Goal: Task Accomplishment & Management: Manage account settings

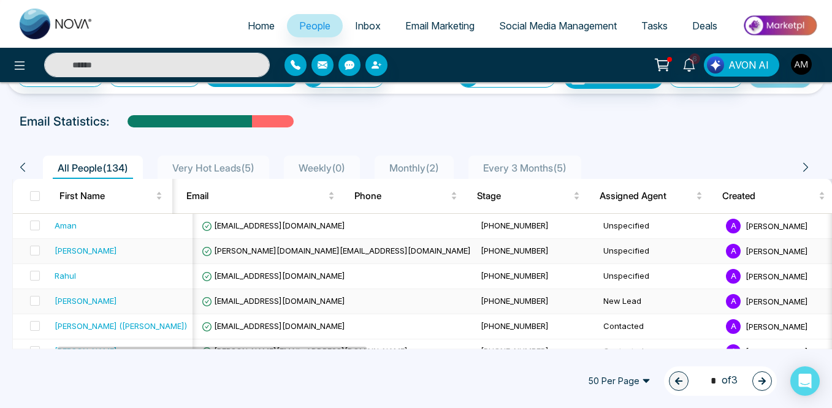
scroll to position [0, 117]
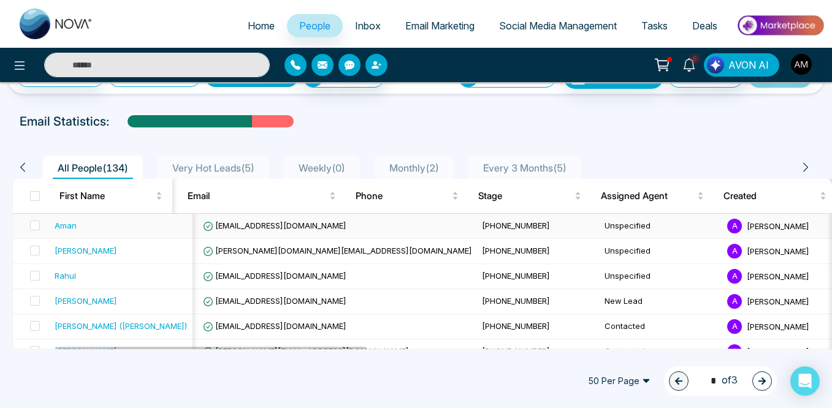
click at [600, 223] on td "Unspecified" at bounding box center [661, 226] width 123 height 25
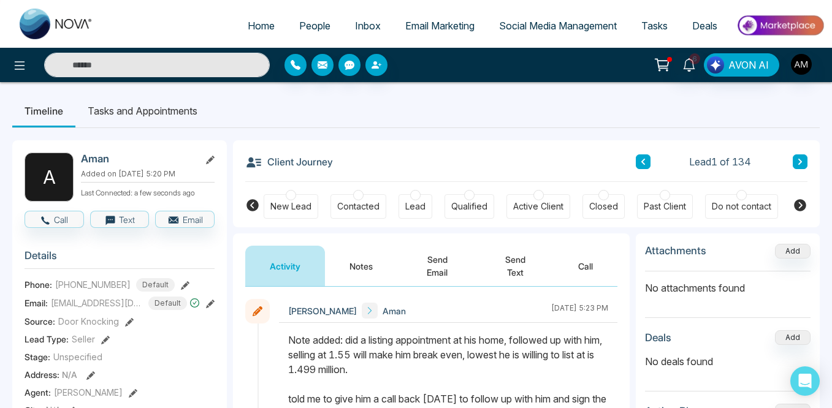
click at [298, 32] on link "People" at bounding box center [315, 25] width 56 height 23
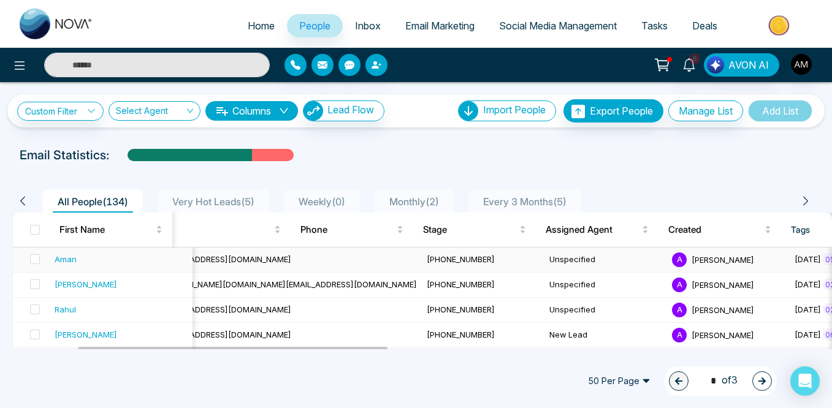
click at [692, 255] on span "[PERSON_NAME]" at bounding box center [723, 260] width 63 height 10
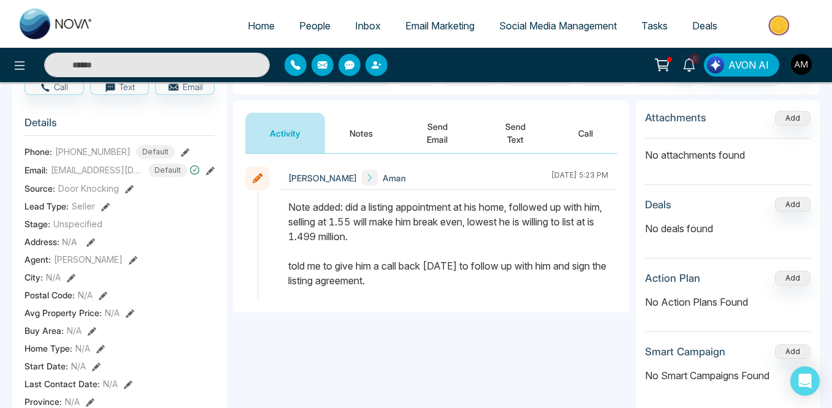
click at [129, 258] on icon at bounding box center [133, 260] width 9 height 9
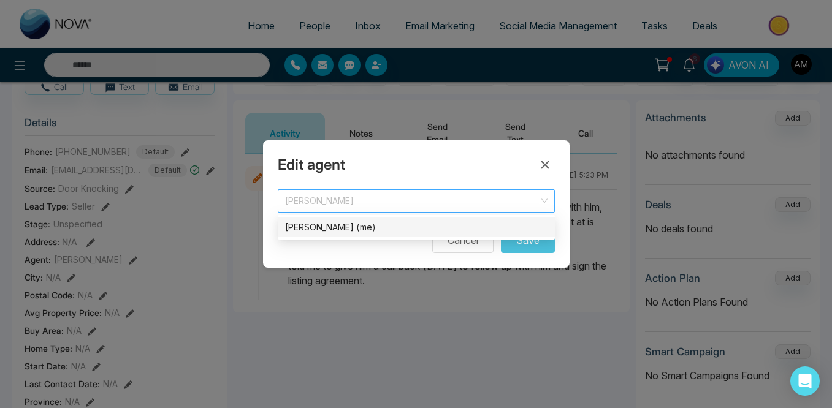
click at [431, 211] on span at bounding box center [412, 201] width 254 height 22
click at [410, 199] on span "[PERSON_NAME]" at bounding box center [416, 201] width 262 height 17
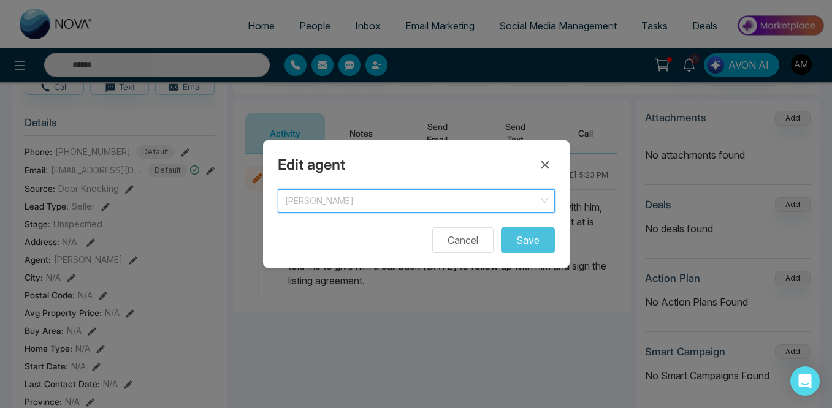
click at [412, 199] on span "[PERSON_NAME]" at bounding box center [416, 201] width 262 height 17
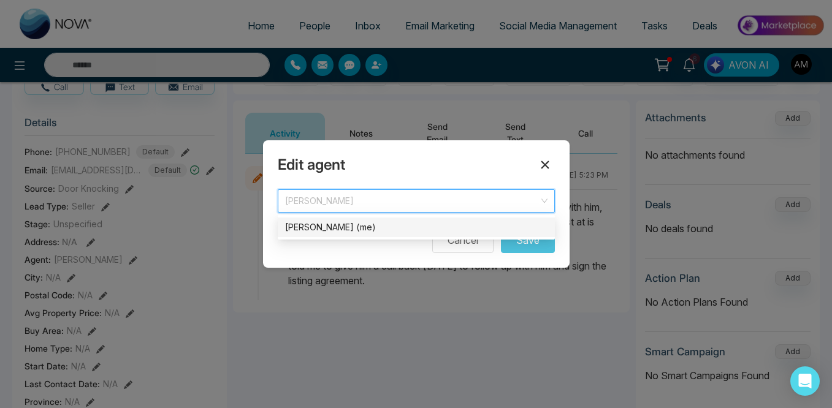
click at [542, 167] on icon at bounding box center [545, 165] width 8 height 8
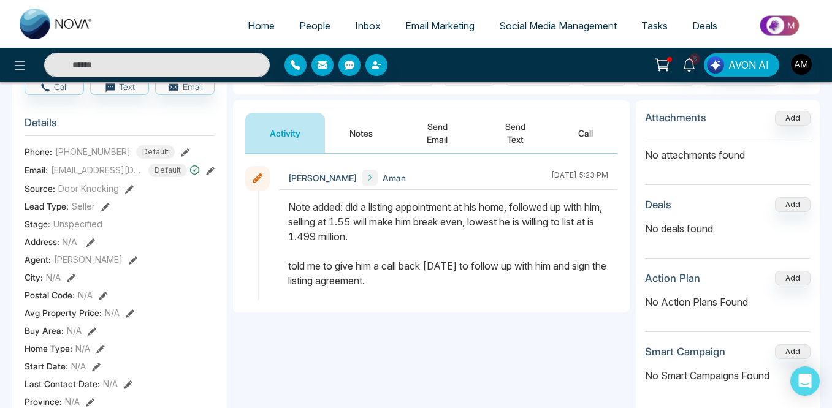
click at [296, 18] on link "People" at bounding box center [315, 25] width 56 height 23
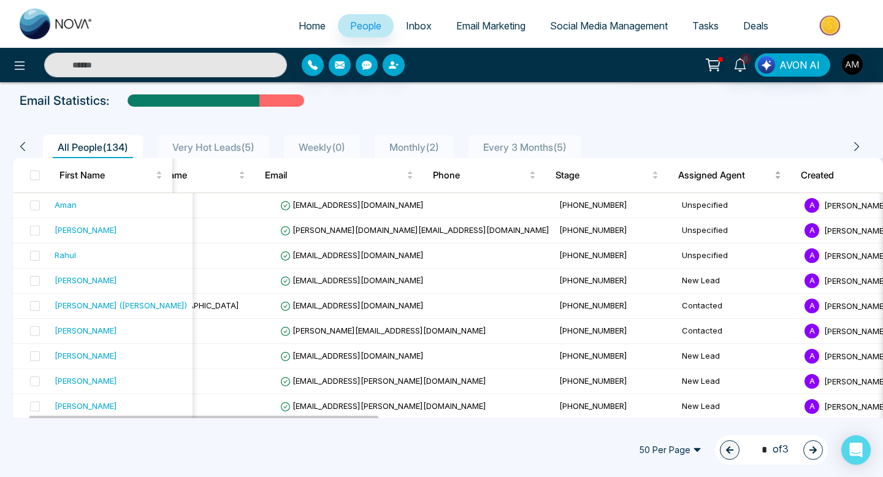
click at [722, 179] on span "Assigned Agent" at bounding box center [725, 175] width 94 height 15
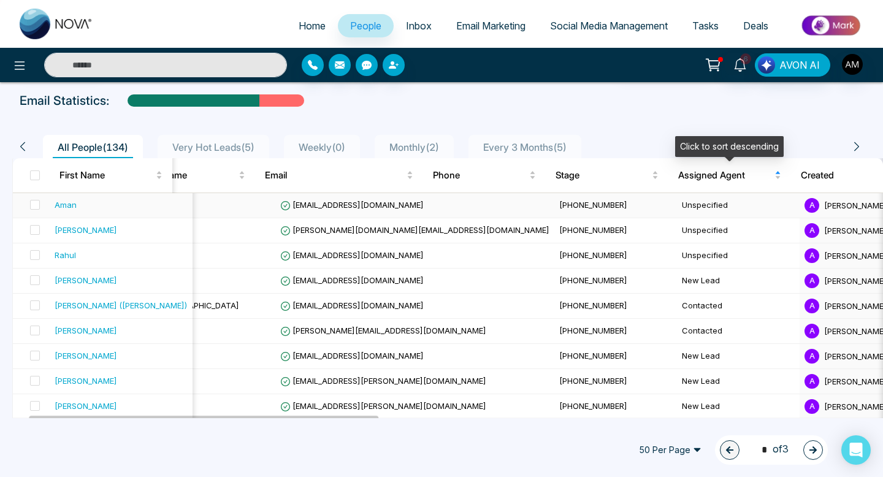
click at [800, 195] on td "A [PERSON_NAME]" at bounding box center [861, 205] width 123 height 25
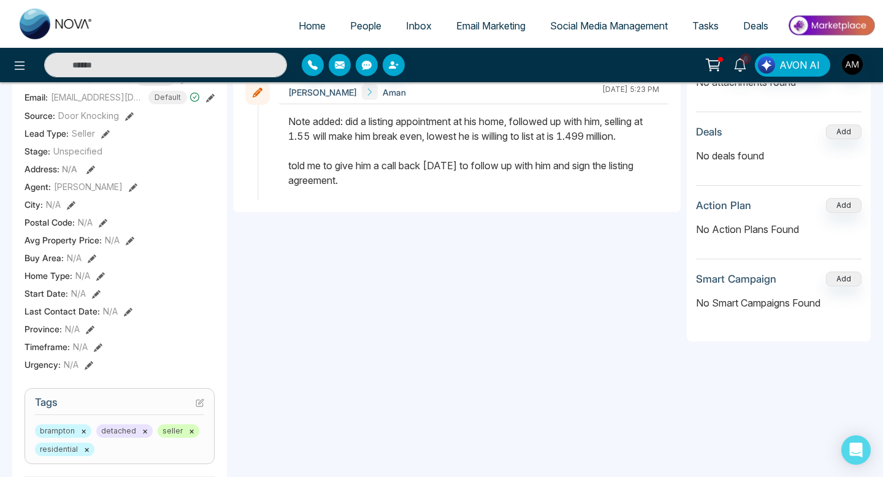
click at [129, 186] on icon at bounding box center [133, 187] width 9 height 9
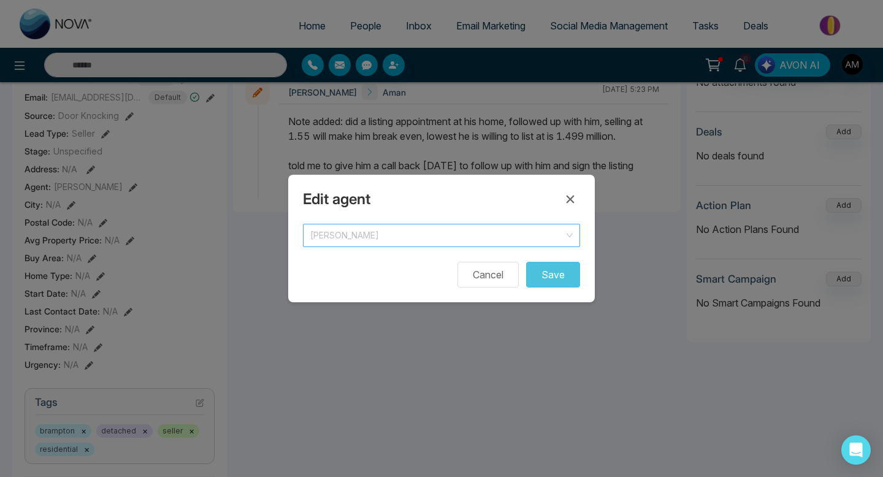
click at [393, 232] on span "[PERSON_NAME]" at bounding box center [441, 235] width 262 height 17
click at [449, 226] on input "search" at bounding box center [437, 233] width 254 height 18
click at [565, 199] on icon at bounding box center [570, 199] width 15 height 15
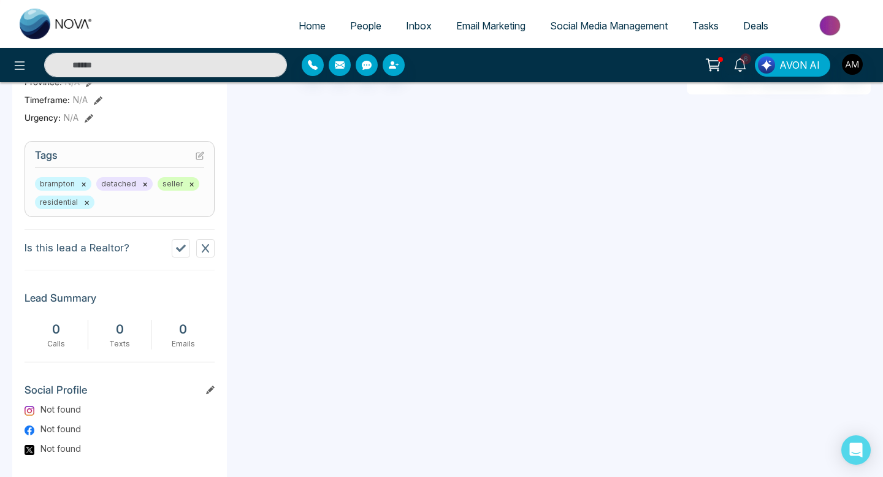
click at [209, 255] on button at bounding box center [205, 248] width 18 height 18
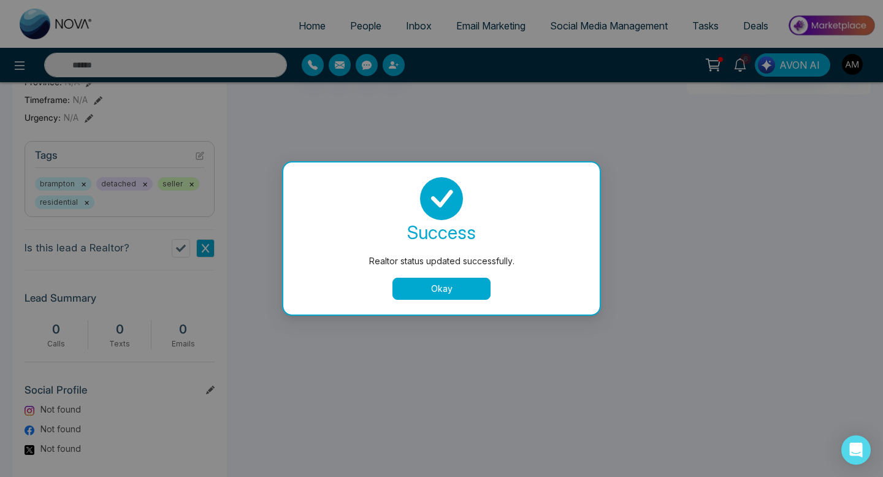
click at [412, 277] on div "success Realtor status updated successfully. Okay" at bounding box center [441, 238] width 287 height 123
click at [413, 286] on button "Okay" at bounding box center [441, 289] width 98 height 22
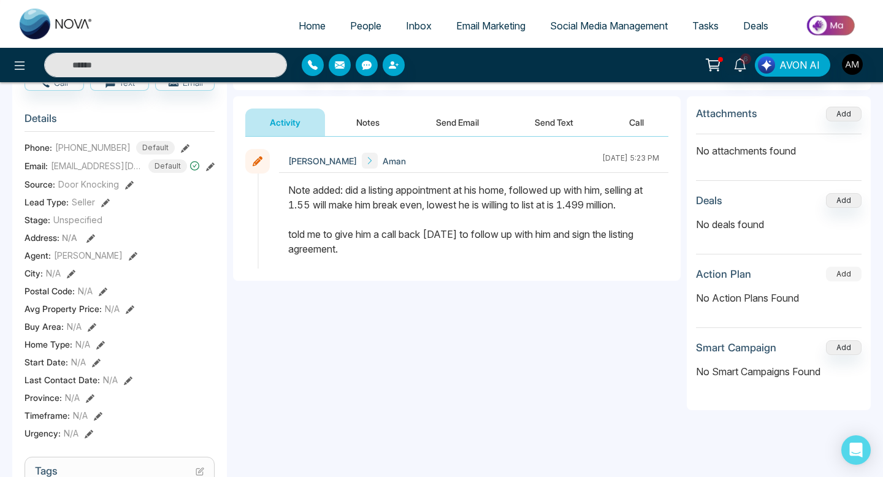
click at [832, 273] on button "Add" at bounding box center [844, 274] width 36 height 15
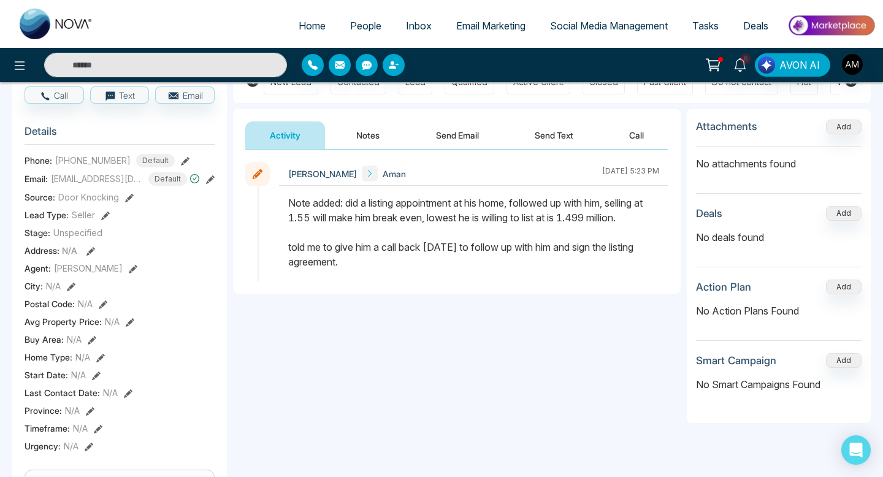
click at [129, 269] on icon at bounding box center [133, 269] width 9 height 9
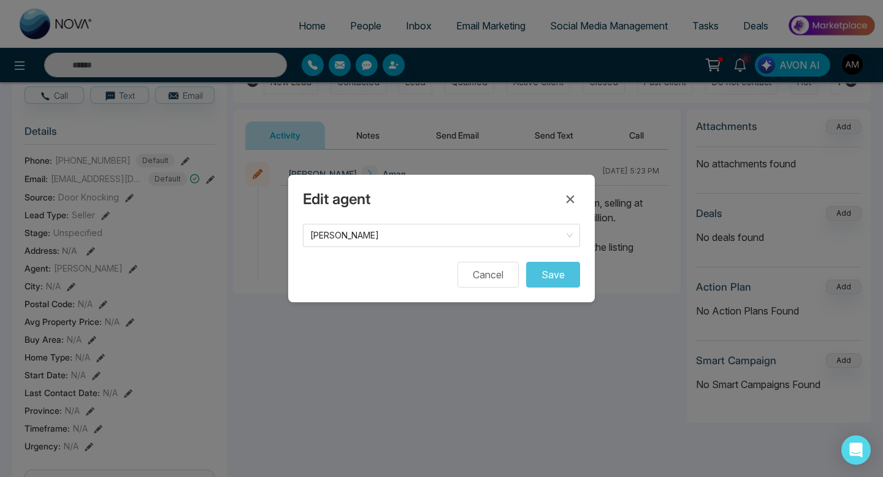
click at [435, 252] on form "[PERSON_NAME] Cancel Save" at bounding box center [441, 256] width 277 height 64
click at [464, 226] on input "search" at bounding box center [437, 233] width 254 height 18
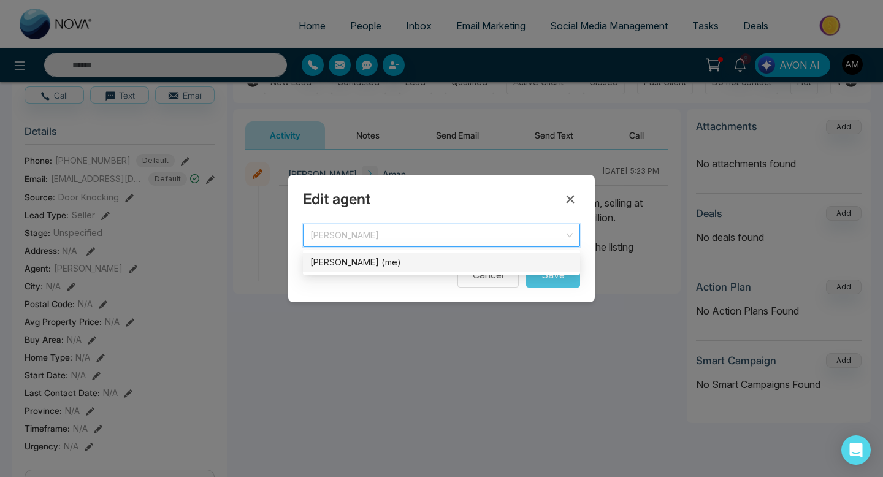
click at [410, 257] on div "[PERSON_NAME] (me)" at bounding box center [441, 262] width 262 height 13
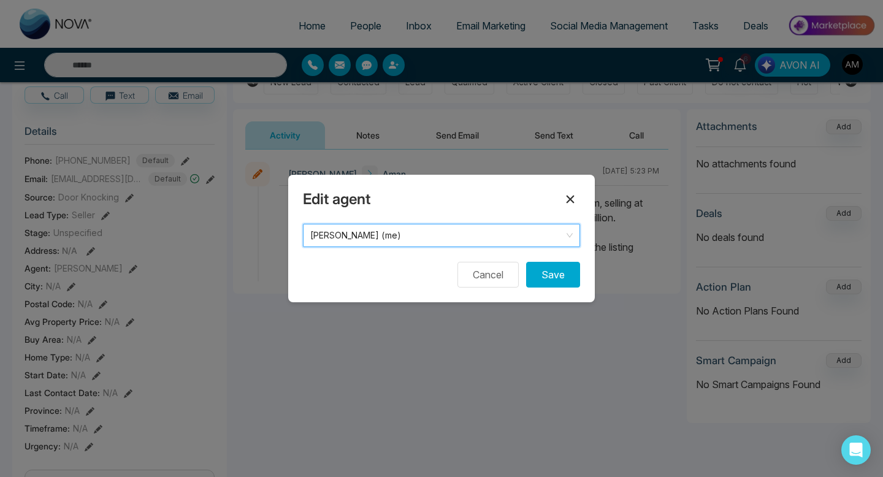
click at [578, 201] on button at bounding box center [571, 199] width 20 height 20
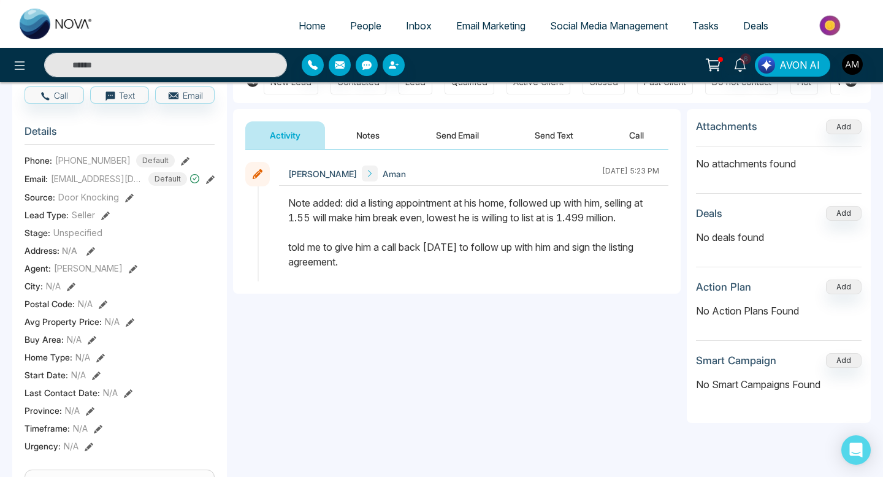
click at [350, 31] on span "People" at bounding box center [365, 26] width 31 height 12
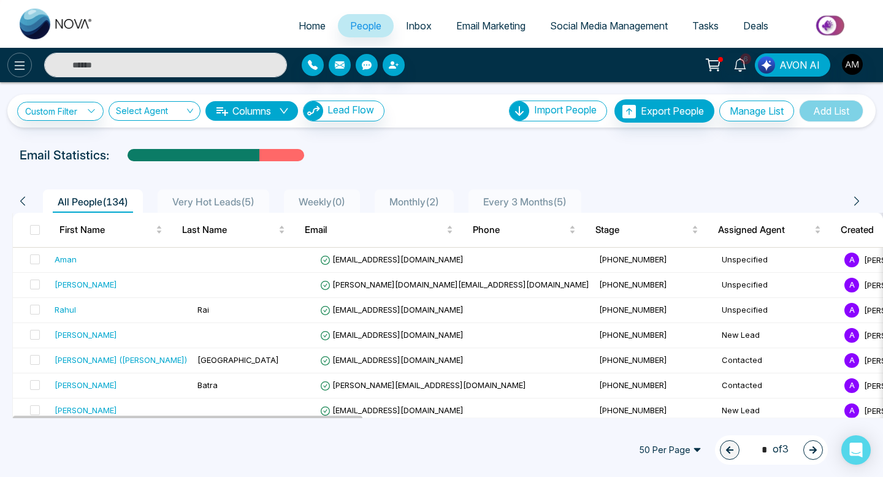
click at [21, 61] on icon at bounding box center [20, 65] width 10 height 9
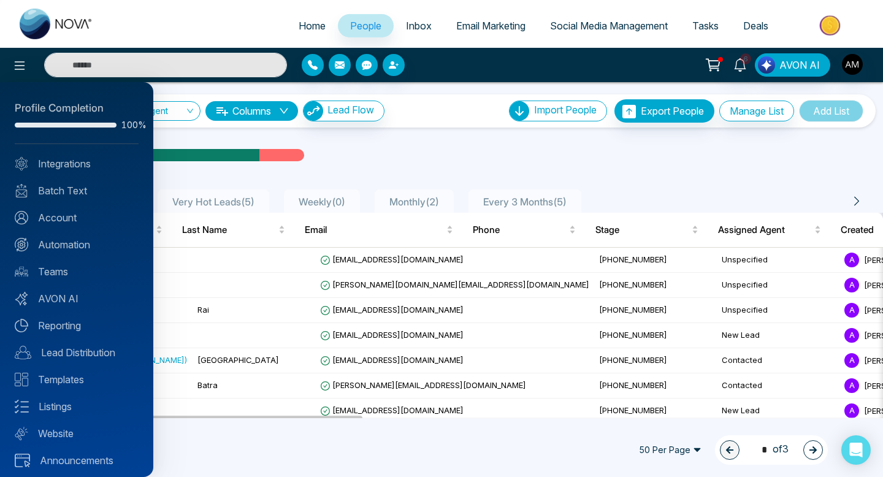
scroll to position [5, 0]
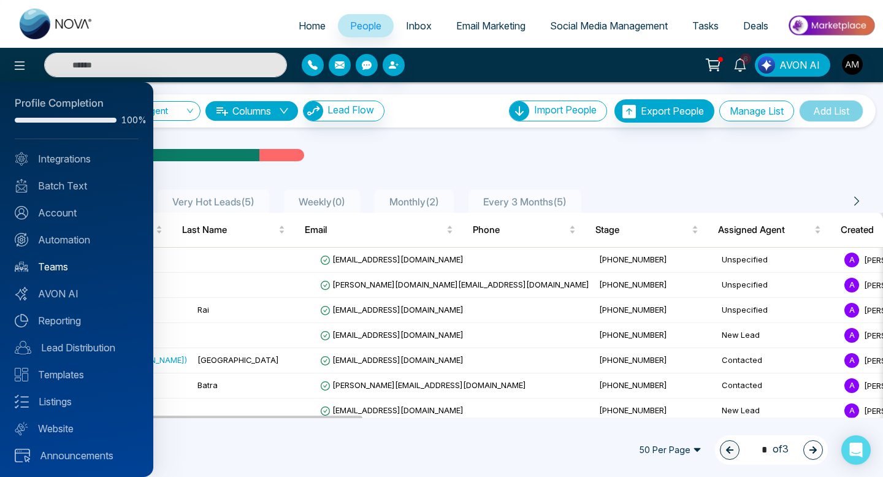
click at [57, 262] on link "Teams" at bounding box center [77, 266] width 124 height 15
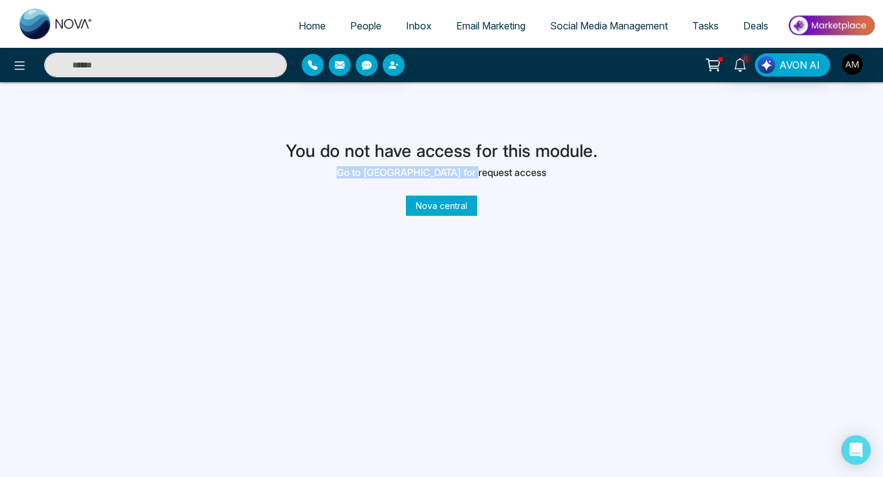
drag, startPoint x: 400, startPoint y: 178, endPoint x: 483, endPoint y: 177, distance: 83.4
click at [483, 177] on div "You do not have access for this module. Go to nova central for request access N…" at bounding box center [442, 177] width 312 height 72
click at [20, 72] on icon at bounding box center [19, 65] width 15 height 15
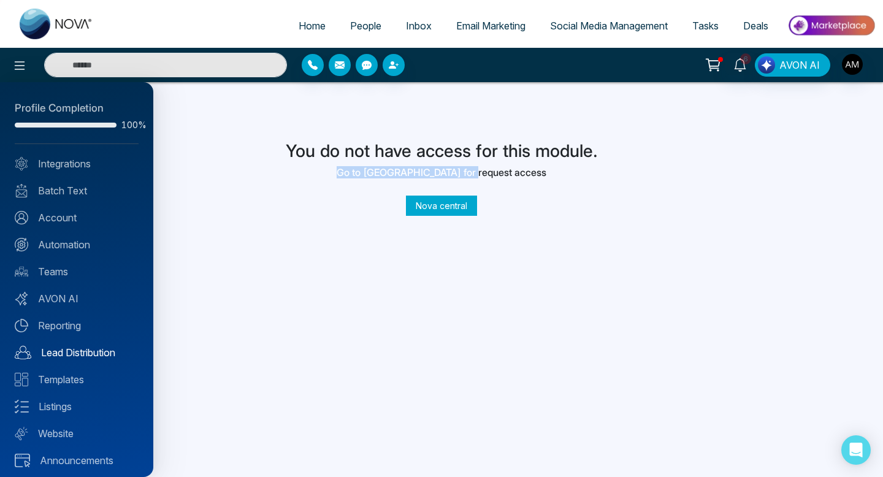
click at [79, 346] on link "Lead Distribution" at bounding box center [77, 352] width 124 height 15
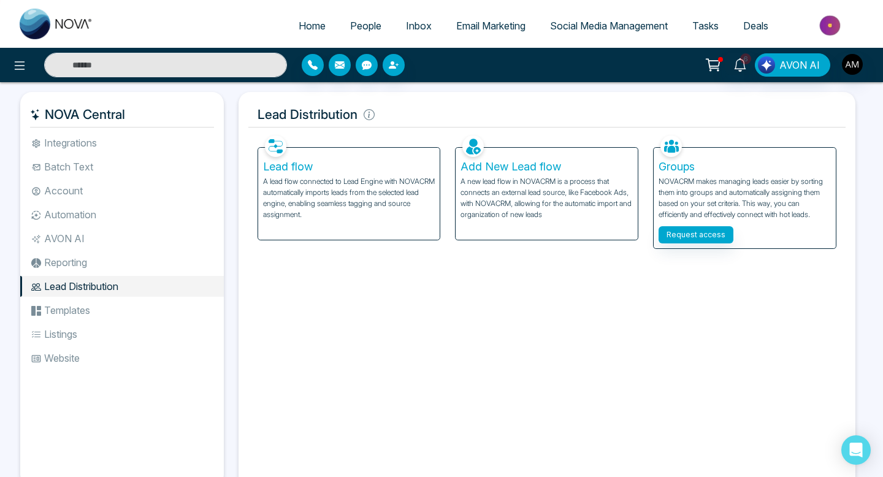
click at [695, 25] on span "Tasks" at bounding box center [705, 26] width 26 height 12
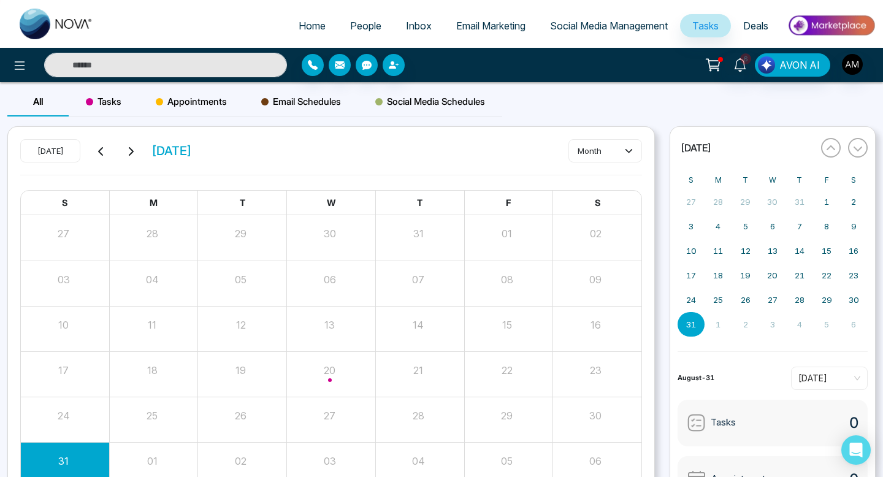
click at [364, 20] on span "People" at bounding box center [365, 26] width 31 height 12
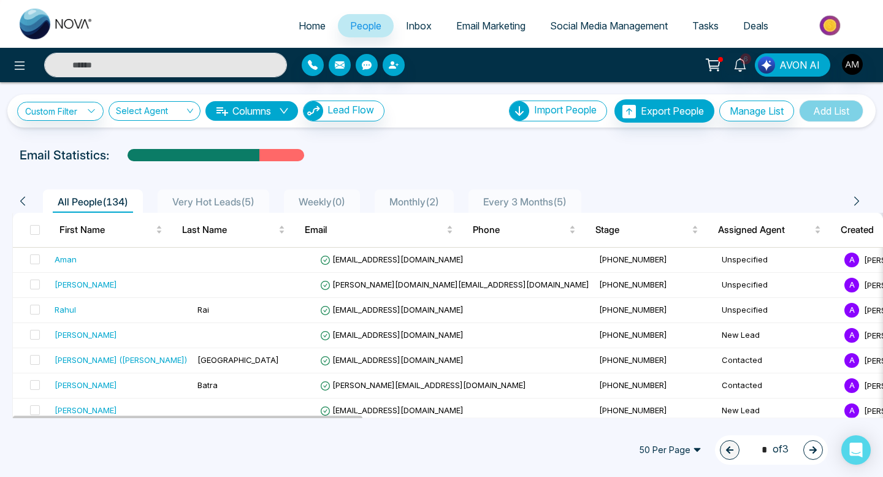
click at [410, 12] on ul "Home People Inbox Email Marketing Social Media Management Tasks Deals" at bounding box center [490, 27] width 770 height 34
click at [412, 20] on span "Inbox" at bounding box center [419, 26] width 26 height 12
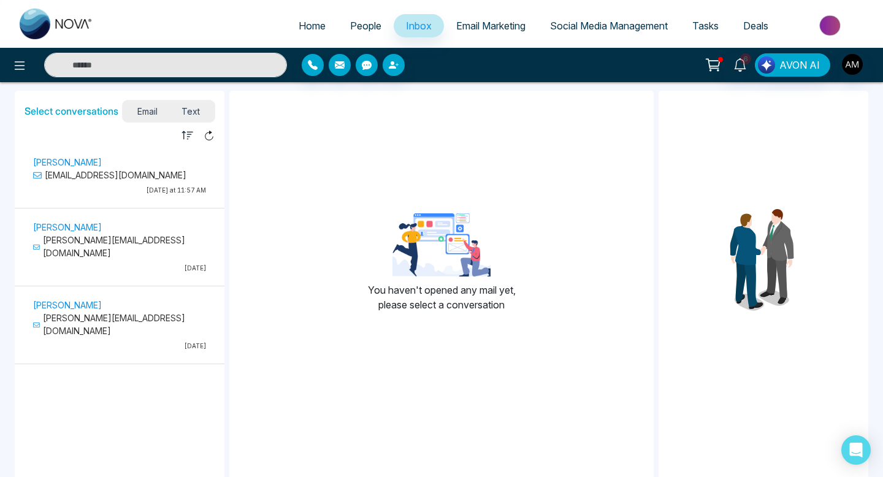
click at [91, 162] on p "[PERSON_NAME]" at bounding box center [119, 162] width 173 height 13
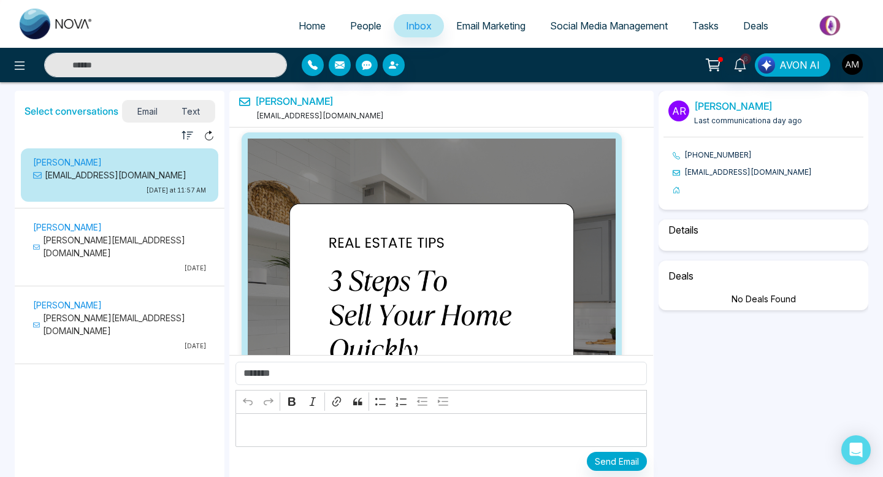
scroll to position [2029, 0]
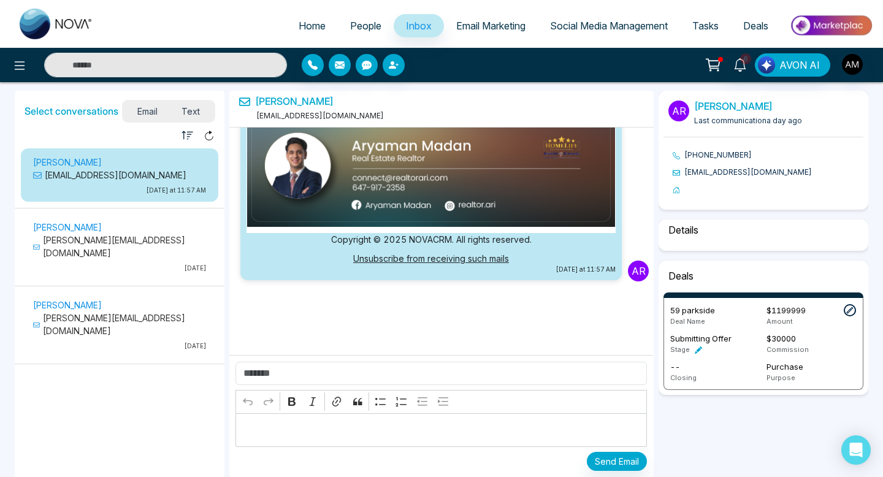
select select "****"
select select "******"
select select "*****"
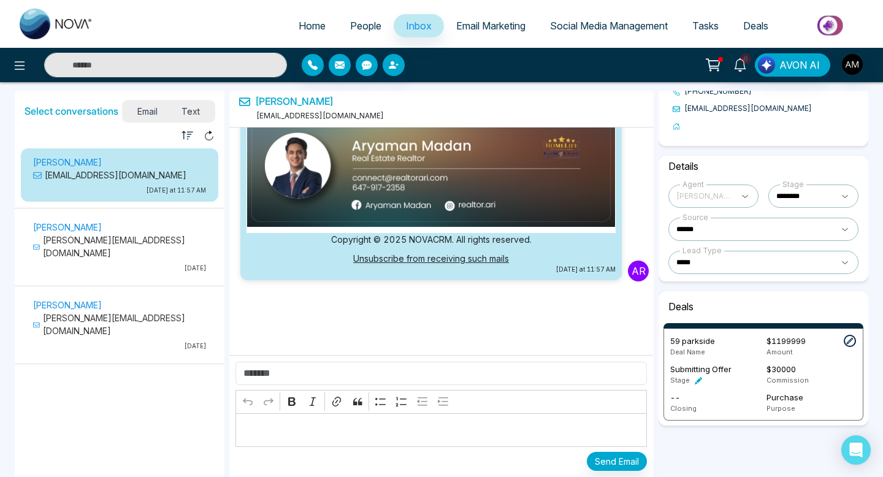
scroll to position [77, 0]
